Goal: Task Accomplishment & Management: Use online tool/utility

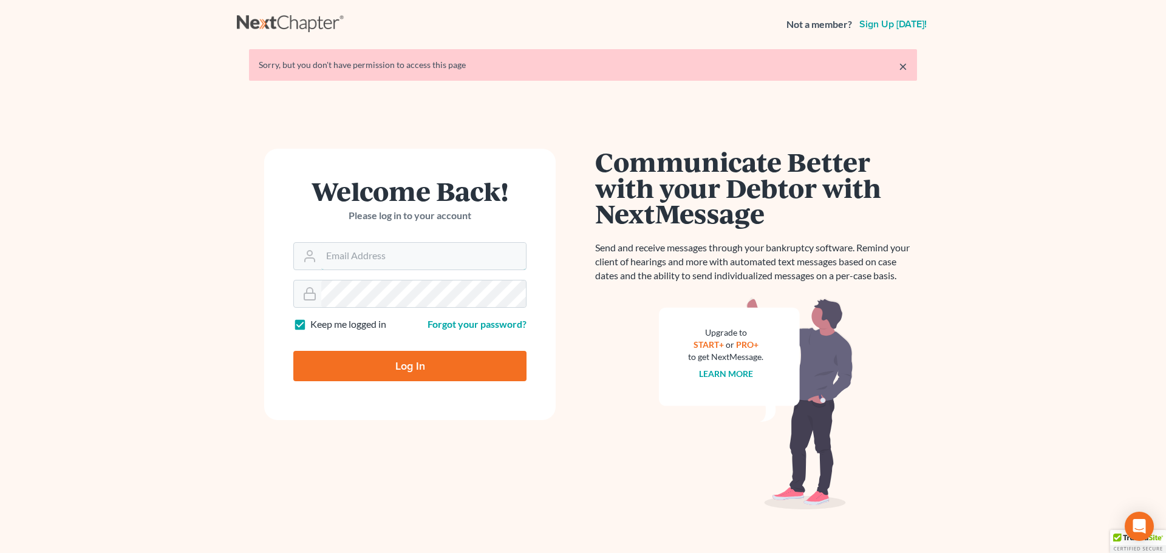
type input "marty@attorneyok.com"
click at [406, 366] on input "Log In" at bounding box center [409, 366] width 233 height 30
type input "Thinking..."
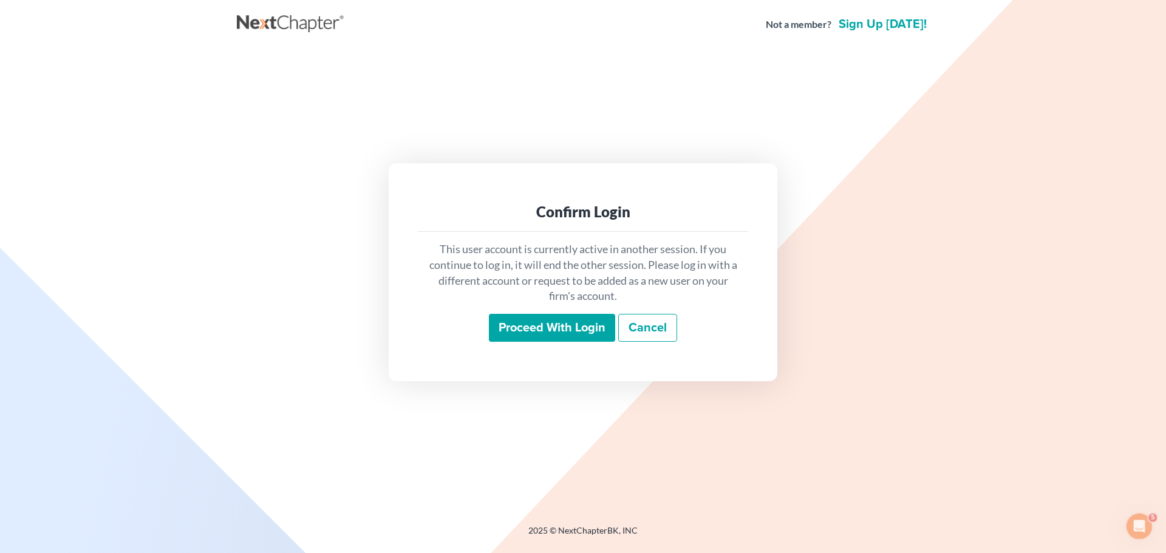
click at [531, 332] on input "Proceed with login" at bounding box center [552, 328] width 126 height 28
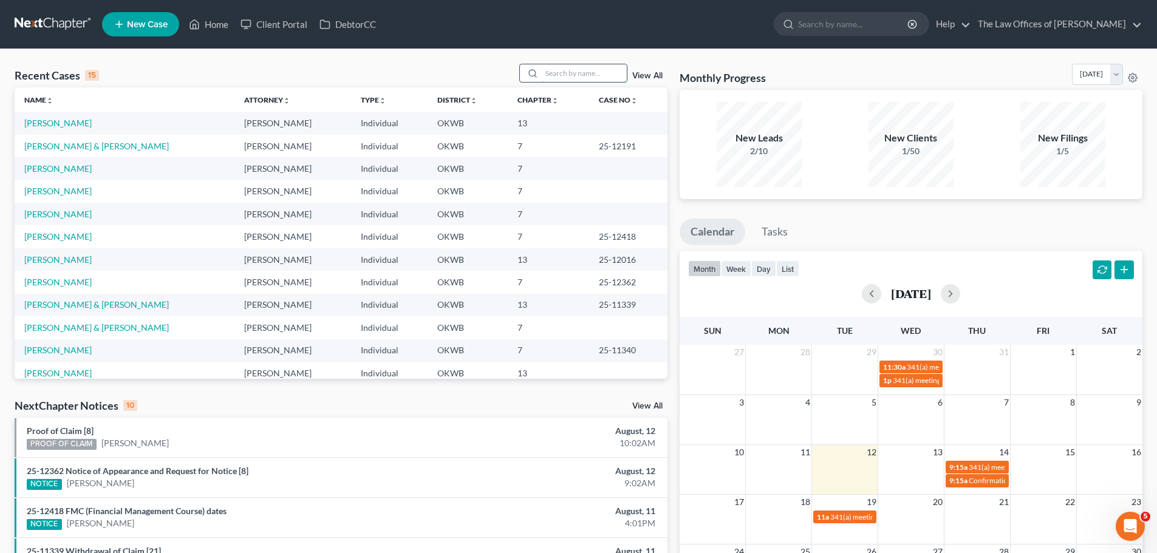
click at [580, 71] on input "search" at bounding box center [584, 73] width 85 height 18
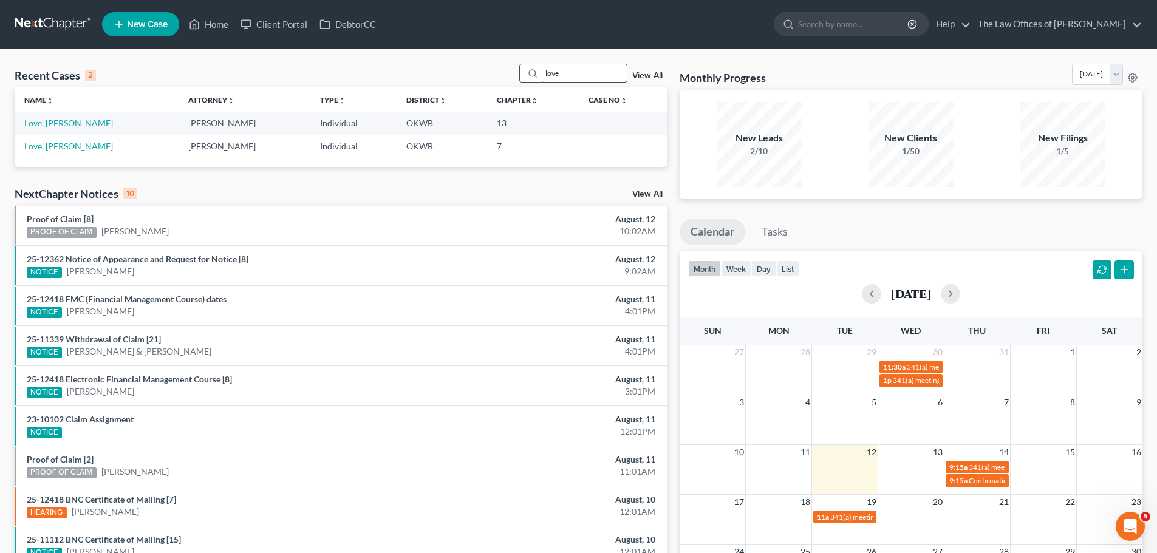
type input "love"
click at [47, 128] on link "Love, [PERSON_NAME]" at bounding box center [68, 123] width 89 height 10
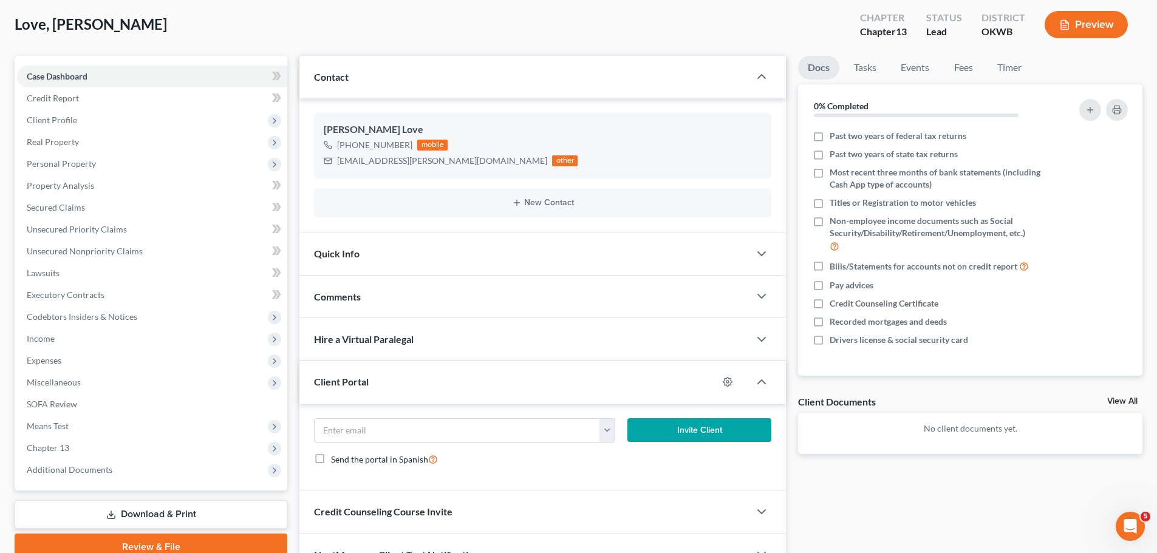
scroll to position [130, 0]
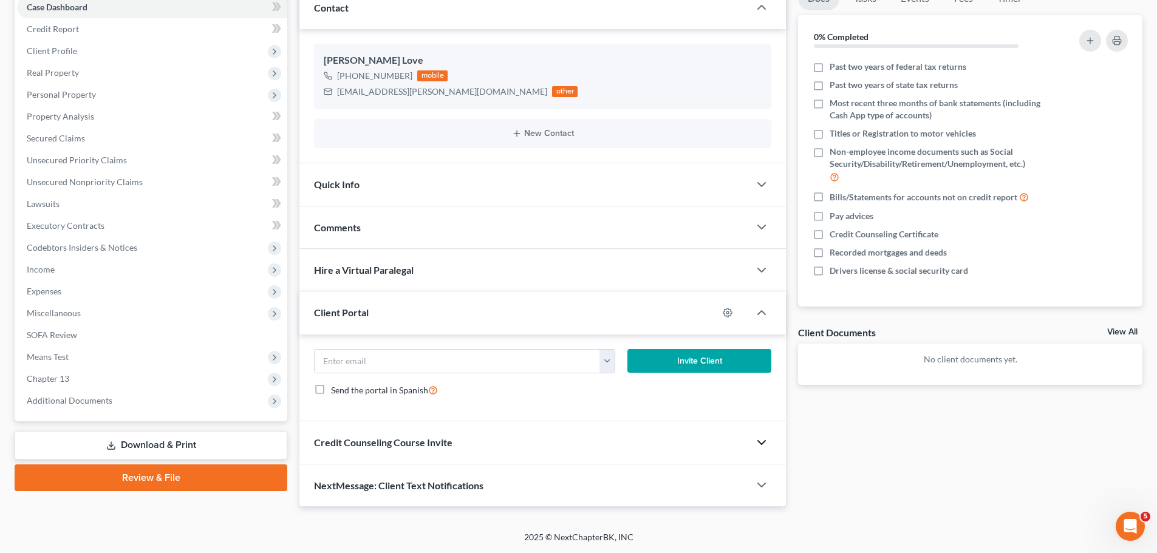
click at [761, 442] on icon "button" at bounding box center [761, 442] width 15 height 15
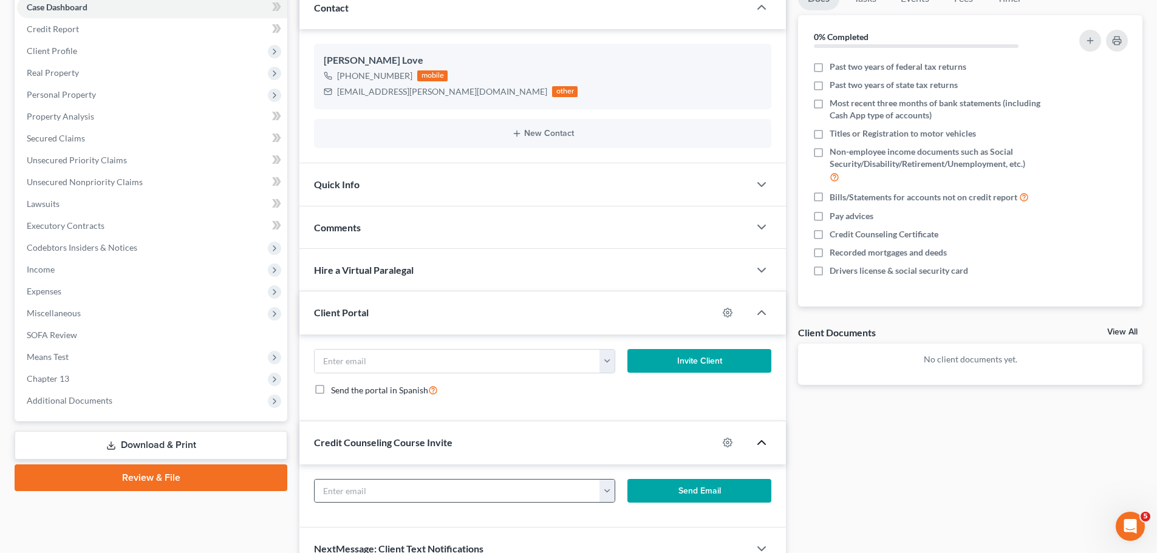
click at [614, 489] on button "button" at bounding box center [606, 491] width 15 height 23
click at [632, 526] on link "[EMAIL_ADDRESS][PERSON_NAME][DOMAIN_NAME]" at bounding box center [715, 518] width 233 height 21
type input "[EMAIL_ADDRESS][PERSON_NAME][DOMAIN_NAME]"
click at [665, 497] on button "Send Email" at bounding box center [699, 491] width 145 height 24
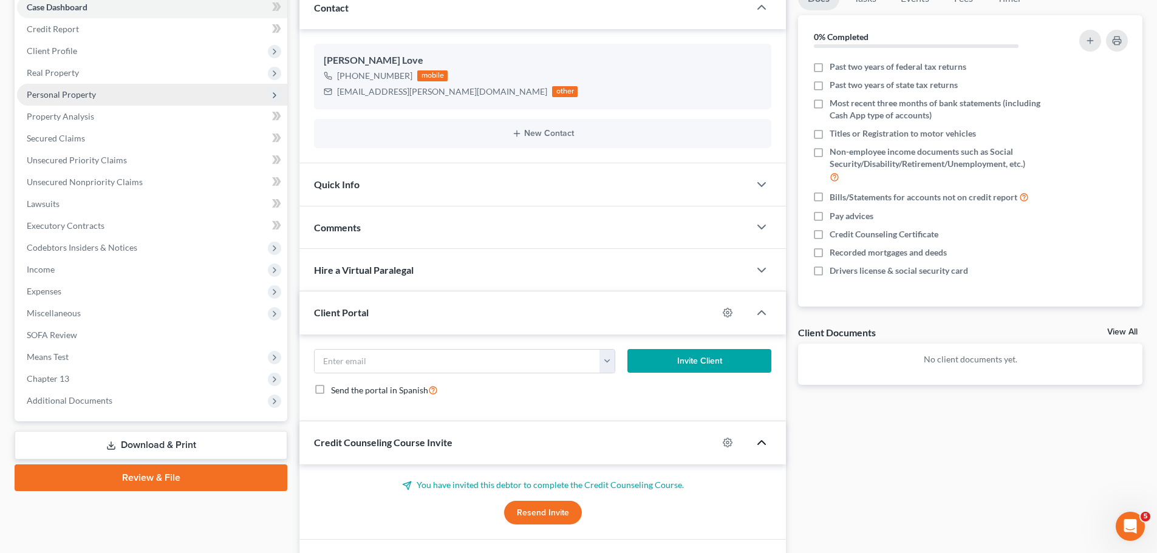
scroll to position [0, 0]
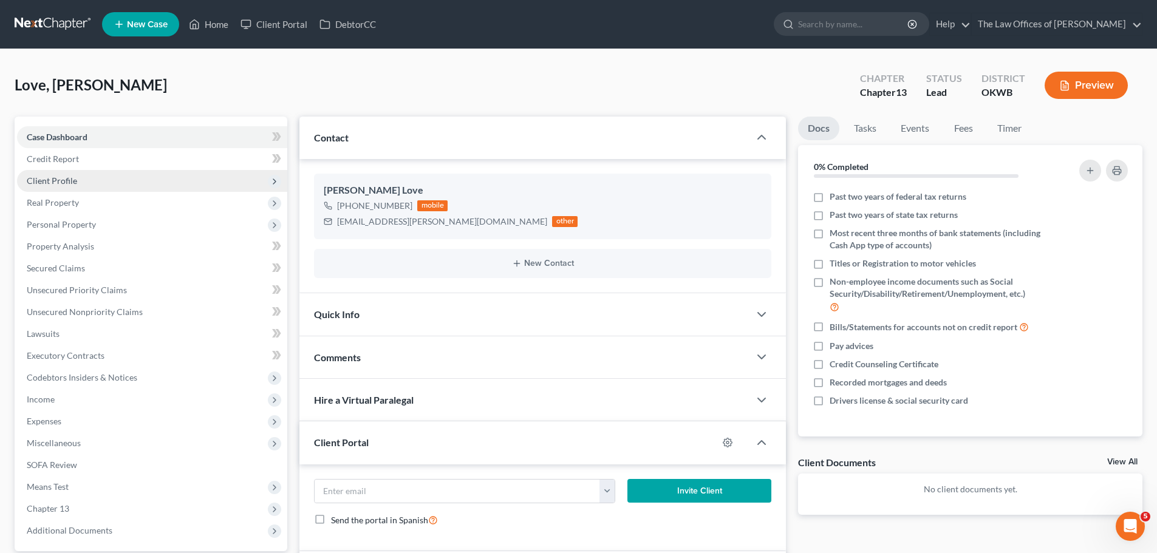
click at [78, 177] on span "Client Profile" at bounding box center [152, 181] width 270 height 22
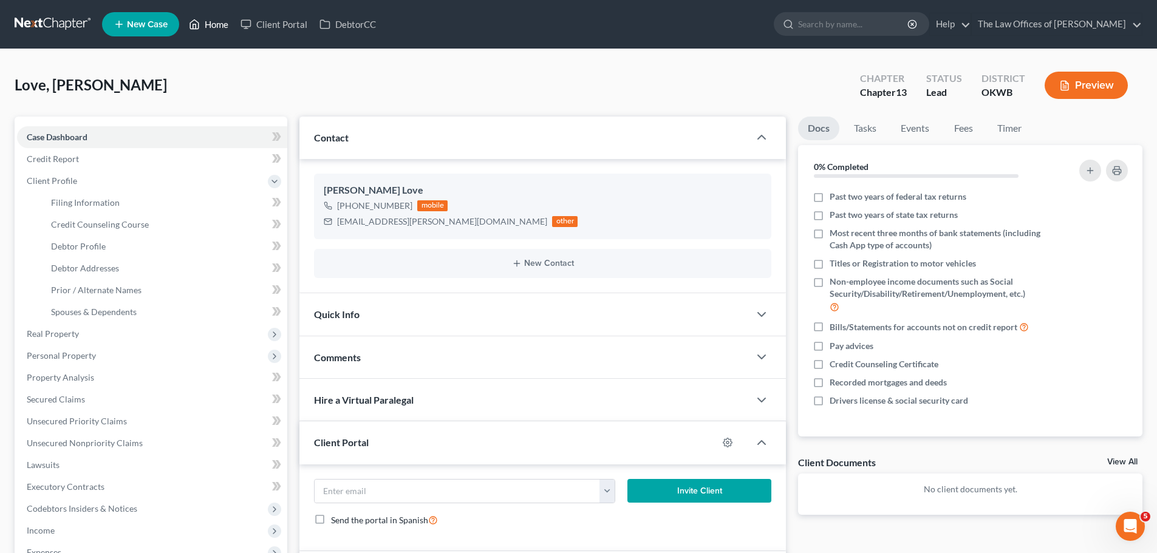
click at [220, 29] on link "Home" at bounding box center [209, 24] width 52 height 22
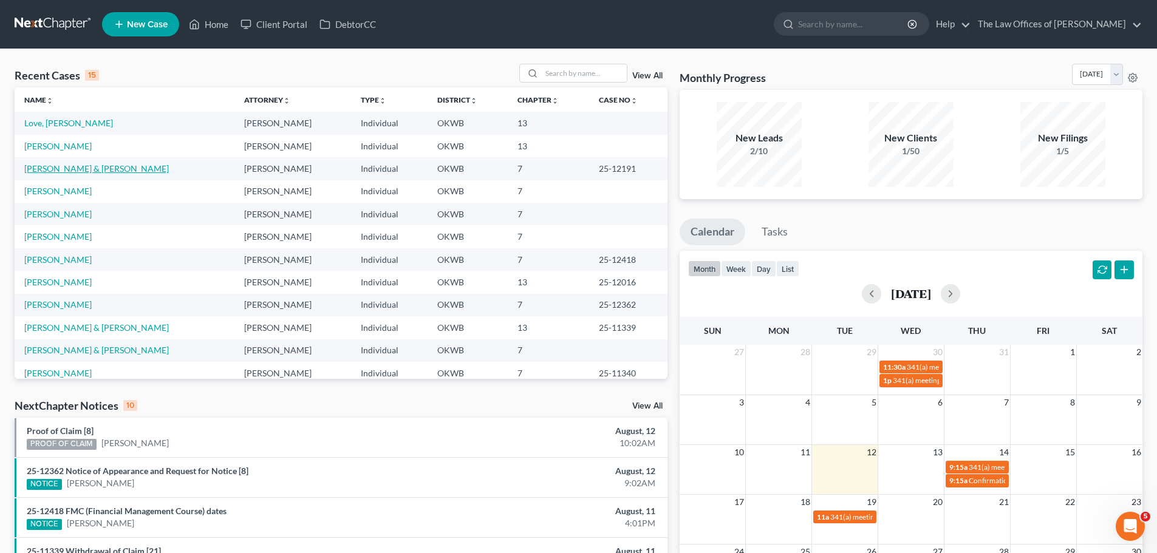
click at [110, 171] on link "[PERSON_NAME] & [PERSON_NAME]" at bounding box center [96, 168] width 145 height 10
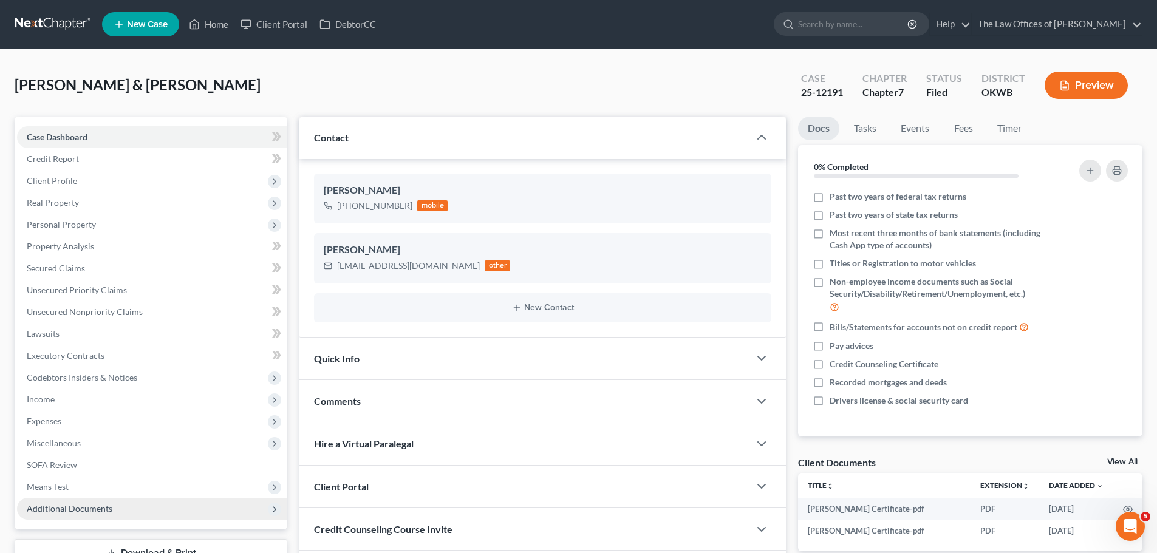
scroll to position [61, 0]
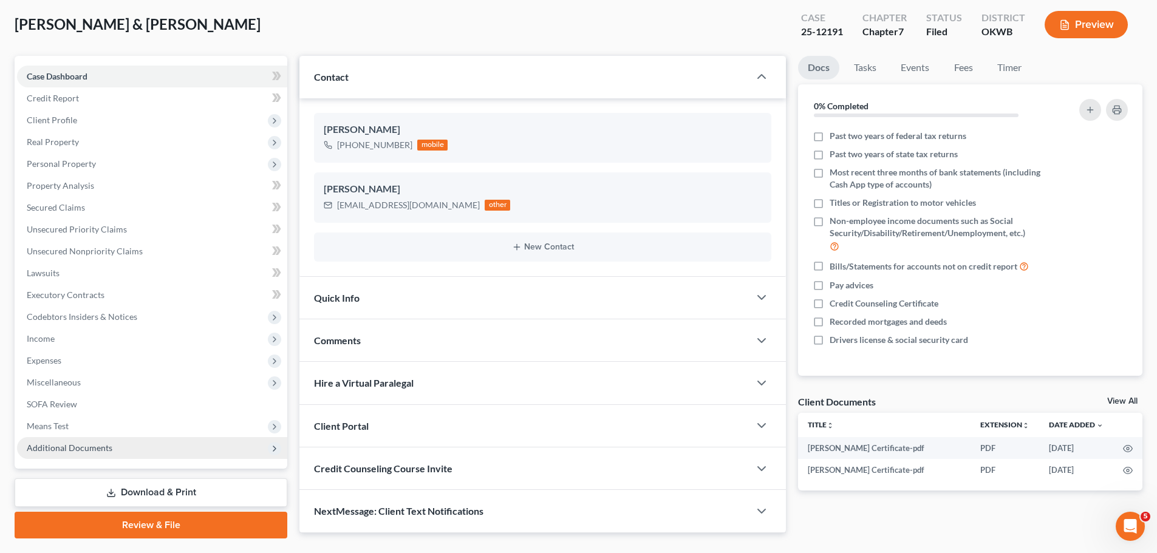
click at [98, 441] on span "Additional Documents" at bounding box center [152, 448] width 270 height 22
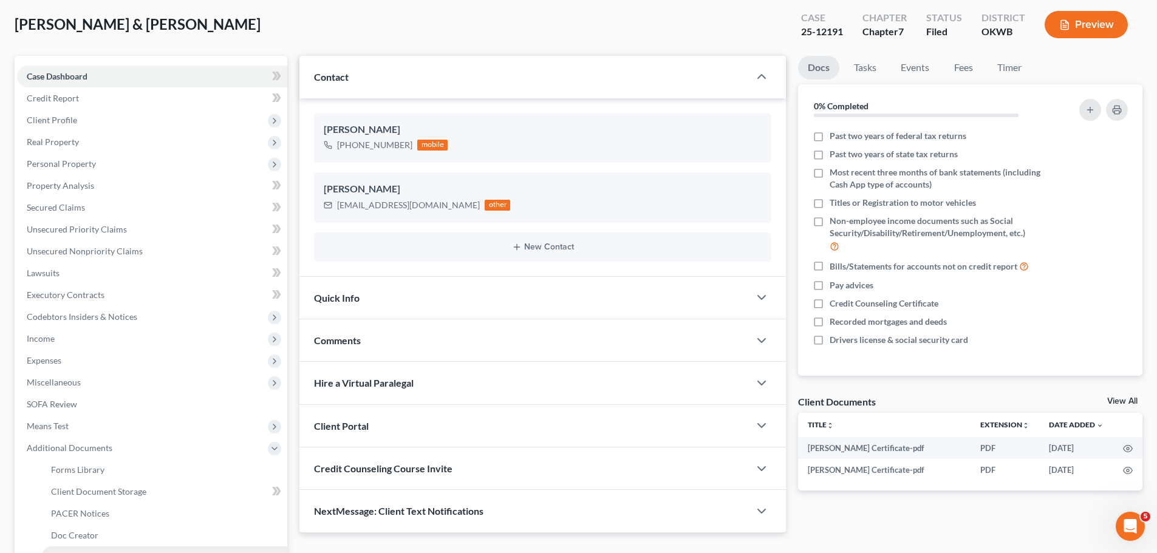
scroll to position [182, 0]
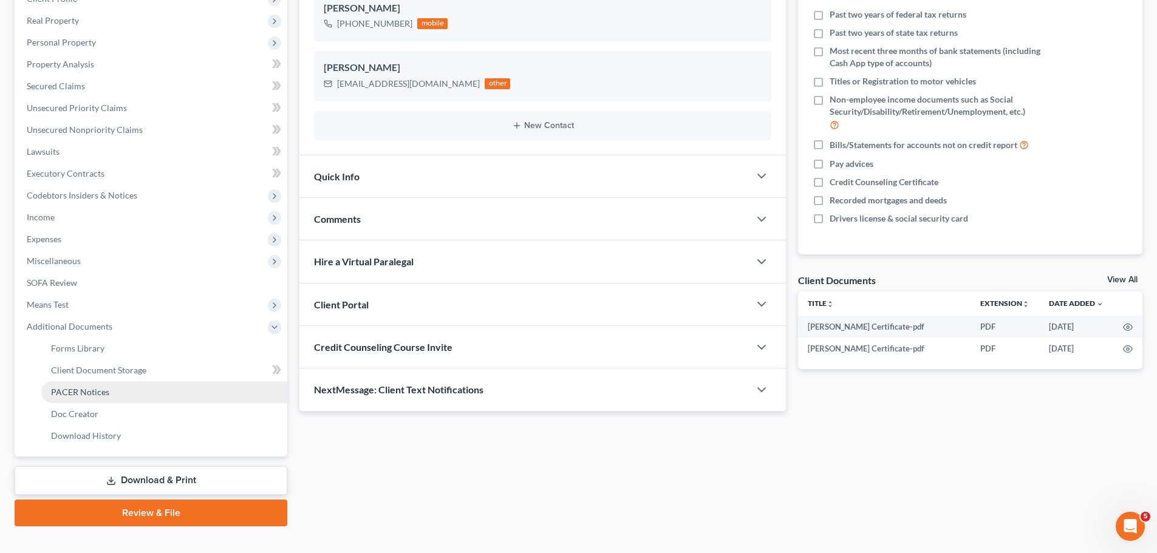
click at [114, 384] on link "PACER Notices" at bounding box center [164, 392] width 246 height 22
